Goal: Find specific page/section: Find specific page/section

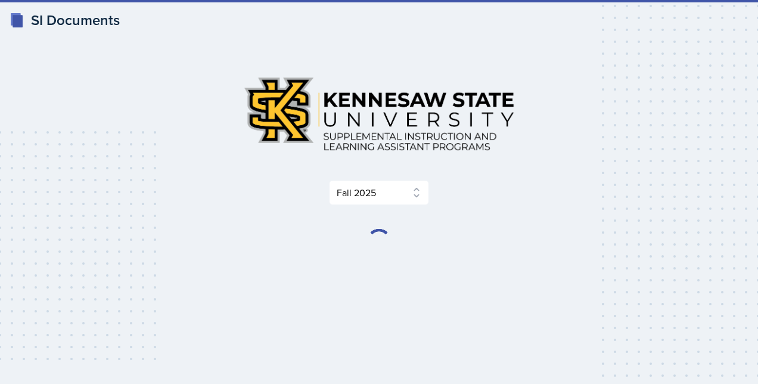
select select "2bed604d-1099-4043-b1bc-2365e8740244"
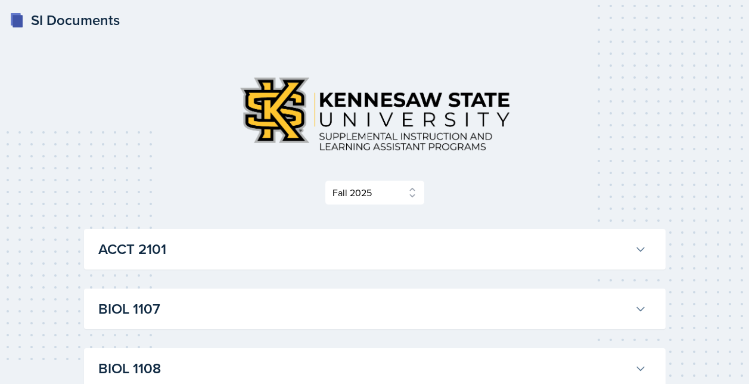
select select "2bed604d-1099-4043-b1bc-2365e8740244"
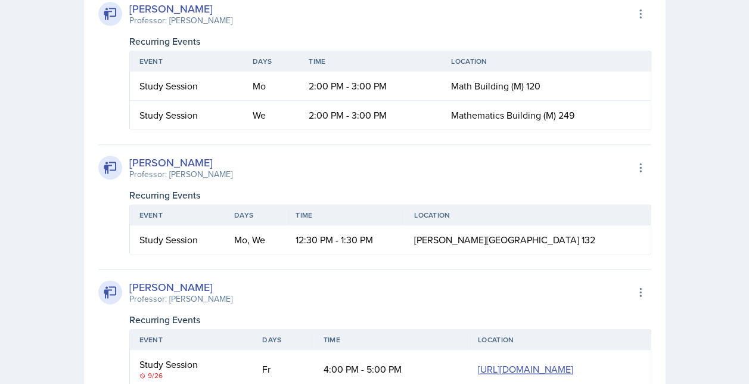
scroll to position [655, 0]
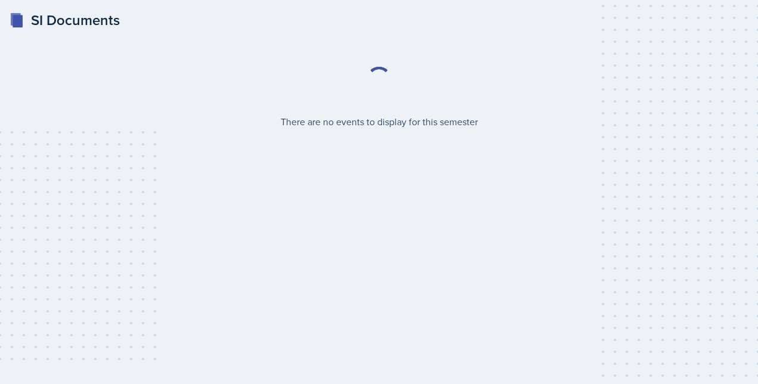
select select "2bed604d-1099-4043-b1bc-2365e8740244"
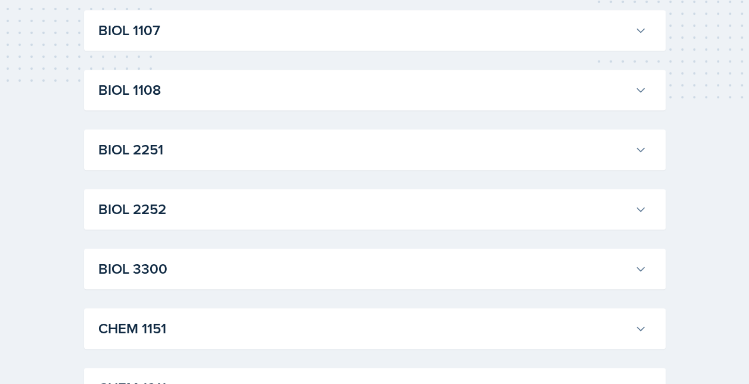
scroll to position [298, 0]
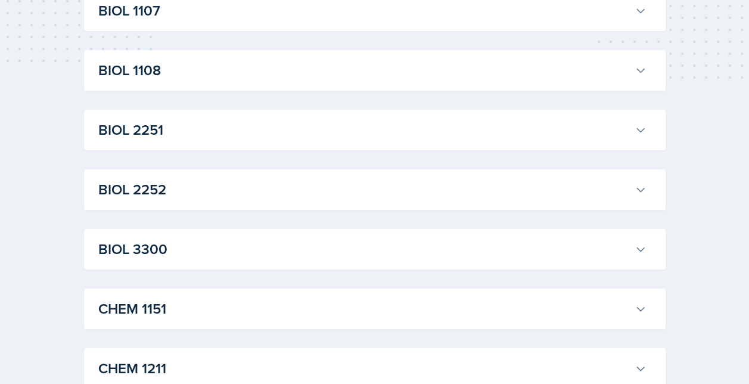
click at [262, 372] on h3 "CHEM 1211" at bounding box center [363, 367] width 531 height 21
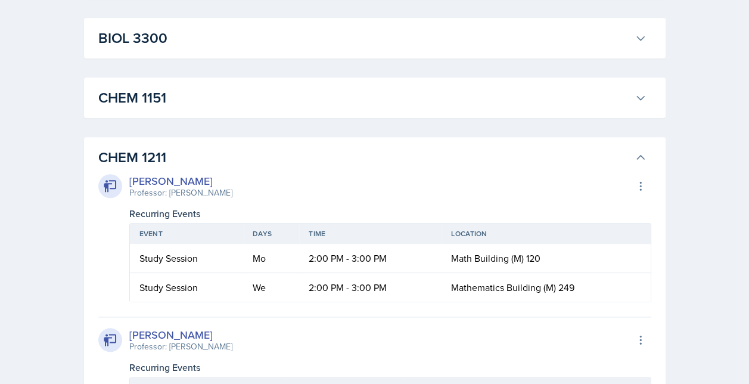
scroll to position [536, 0]
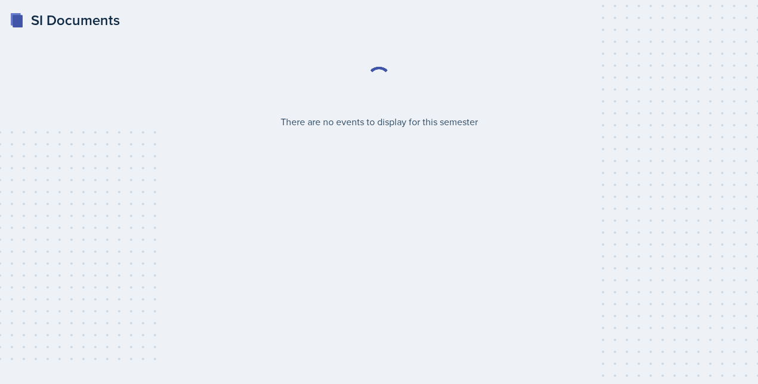
select select "2bed604d-1099-4043-b1bc-2365e8740244"
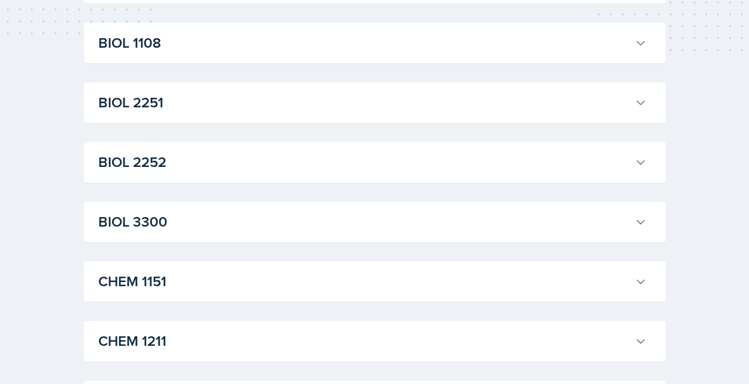
scroll to position [343, 0]
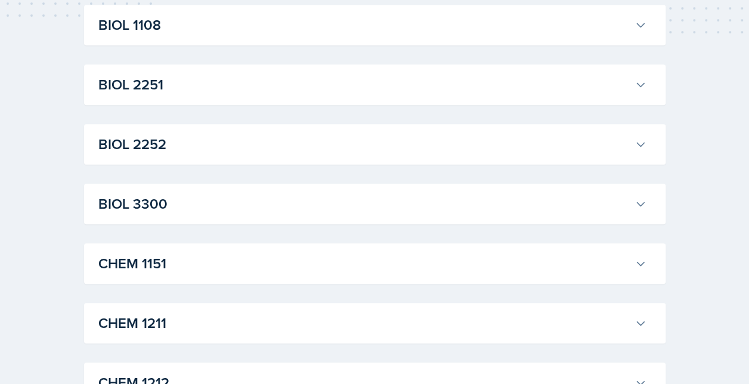
click at [192, 320] on h3 "CHEM 1211" at bounding box center [363, 322] width 531 height 21
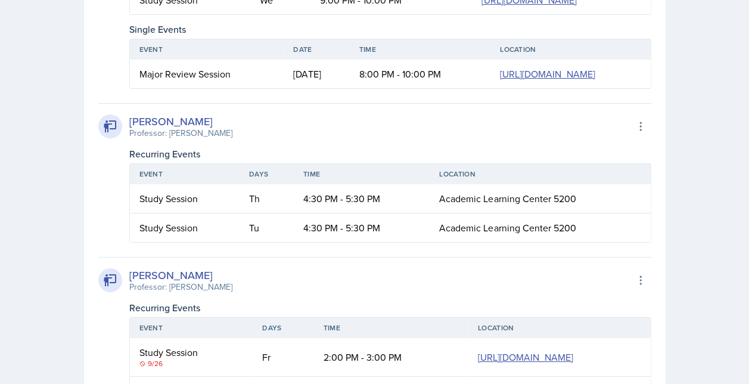
scroll to position [2107, 0]
